Goal: Task Accomplishment & Management: Use online tool/utility

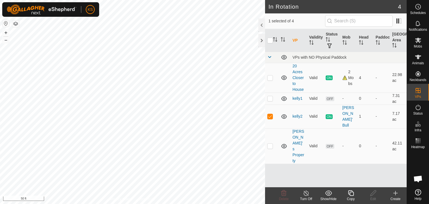
checkbox input "true"
checkbox input "false"
click at [374, 195] on icon at bounding box center [373, 193] width 7 height 7
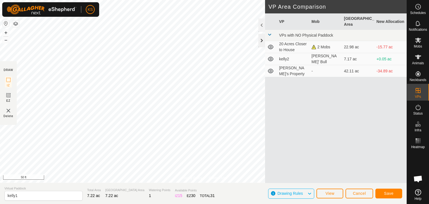
click at [261, 41] on div at bounding box center [261, 40] width 7 height 13
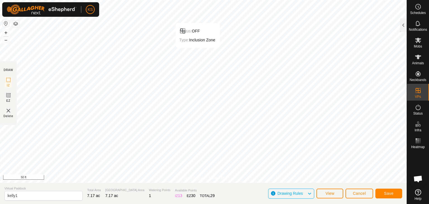
click at [155, 0] on html "KS Schedules Notifications Mobs Animals Neckbands VPs Status Infra Heatmap Help…" at bounding box center [214, 102] width 429 height 204
click at [386, 193] on span "Save" at bounding box center [388, 193] width 9 height 4
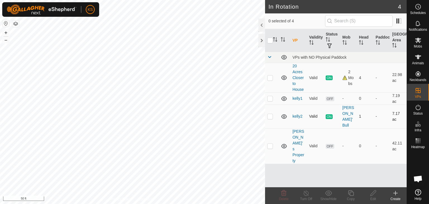
click at [270, 114] on p-checkbox at bounding box center [270, 116] width 6 height 4
checkbox input "true"
click at [296, 114] on link "kelly2" at bounding box center [297, 116] width 10 height 4
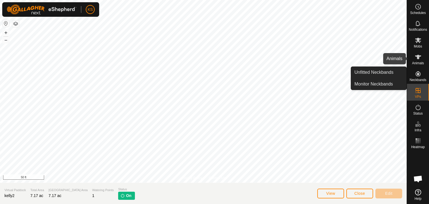
click at [414, 59] on es-animals-svg-icon at bounding box center [418, 56] width 10 height 9
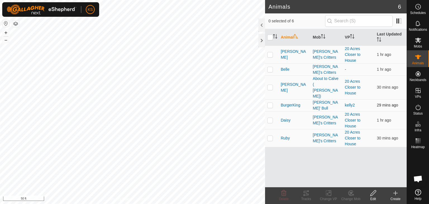
click at [270, 103] on p-checkbox at bounding box center [270, 105] width 6 height 4
checkbox input "true"
click at [327, 195] on icon at bounding box center [328, 193] width 7 height 7
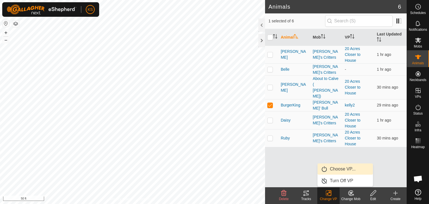
click at [334, 169] on link "Choose VP..." at bounding box center [344, 168] width 55 height 11
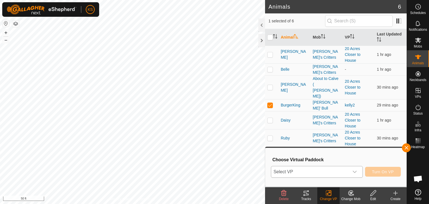
click at [355, 172] on icon "dropdown trigger" at bounding box center [354, 171] width 4 height 4
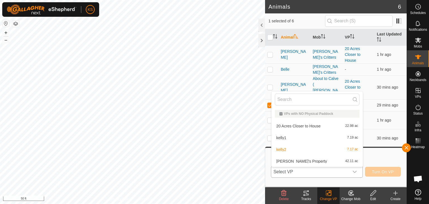
click at [328, 138] on li "kelly1 7.19 ac" at bounding box center [316, 137] width 91 height 11
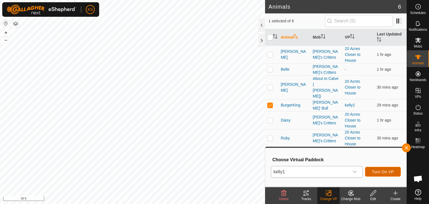
click at [372, 172] on button "Turn On VP" at bounding box center [383, 172] width 36 height 10
